Goal: Task Accomplishment & Management: Manage account settings

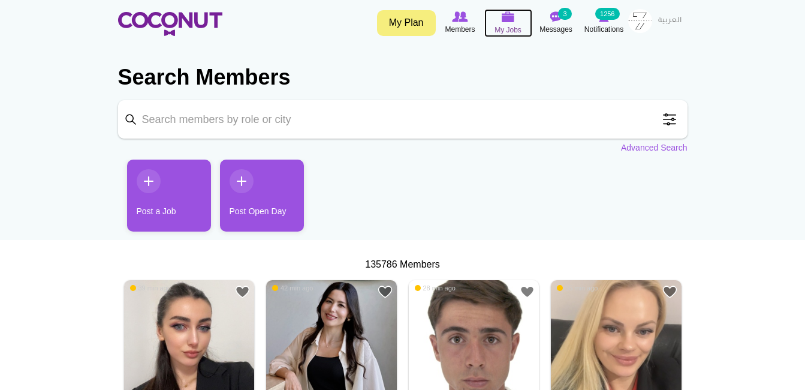
click at [504, 29] on span "My Jobs" at bounding box center [507, 30] width 27 height 12
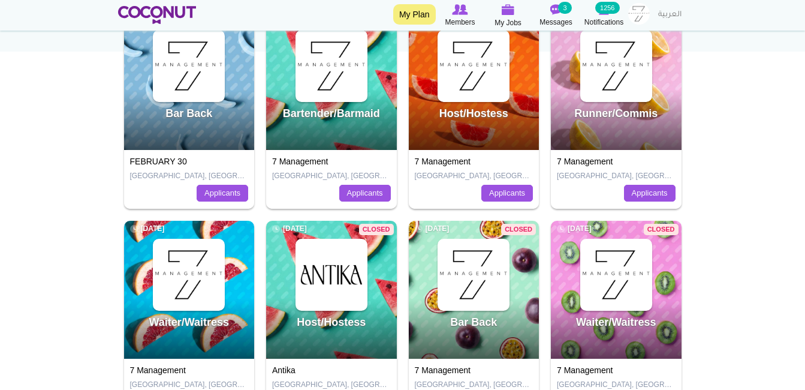
scroll to position [240, 0]
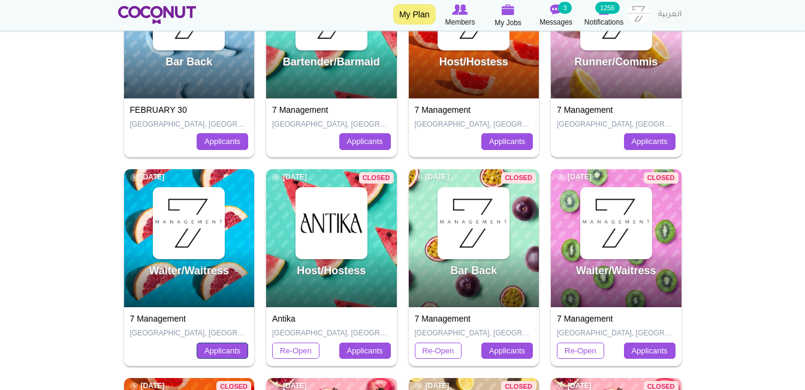
click at [218, 348] on link "Applicants" at bounding box center [223, 350] width 52 height 17
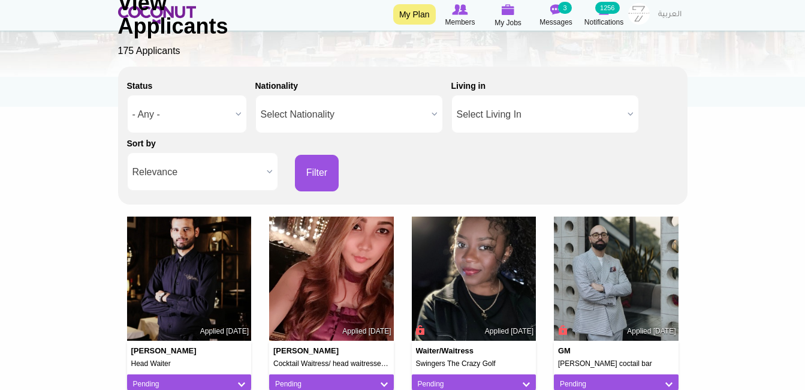
scroll to position [154, 0]
